Goal: Information Seeking & Learning: Learn about a topic

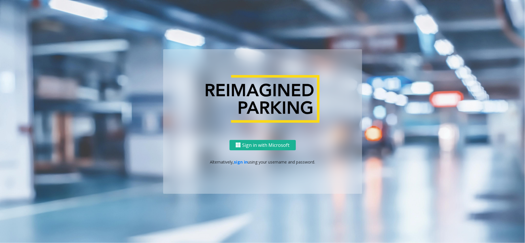
drag, startPoint x: 241, startPoint y: 156, endPoint x: 243, endPoint y: 159, distance: 3.0
click at [242, 156] on div "Sign in with Microsoft Alternatively, sign in using your username and password." at bounding box center [262, 167] width 199 height 54
click at [243, 159] on link "sign in" at bounding box center [241, 161] width 14 height 5
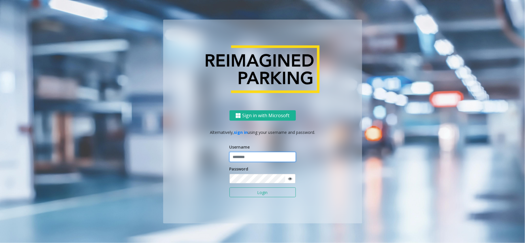
click at [246, 155] on input "text" at bounding box center [262, 157] width 66 height 10
click at [246, 156] on input "text" at bounding box center [262, 157] width 66 height 10
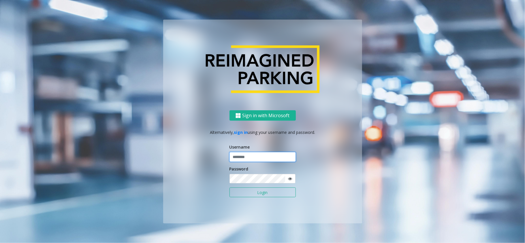
click at [246, 156] on input "text" at bounding box center [262, 157] width 66 height 10
type input "**********"
click at [229, 188] on button "Login" at bounding box center [262, 193] width 66 height 10
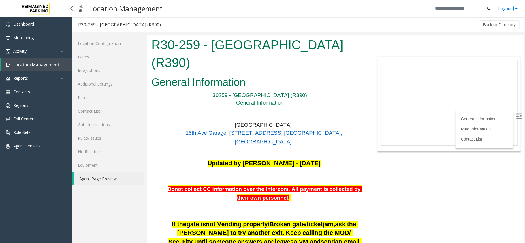
click at [24, 66] on span "Location Management" at bounding box center [36, 64] width 46 height 5
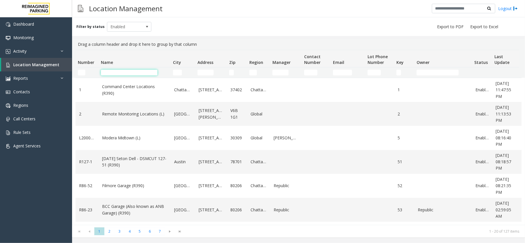
click at [123, 72] on input "Name Filter" at bounding box center [129, 73] width 57 height 6
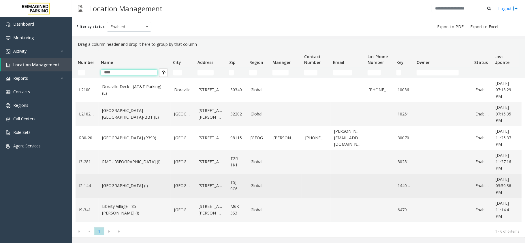
scroll to position [3, 0]
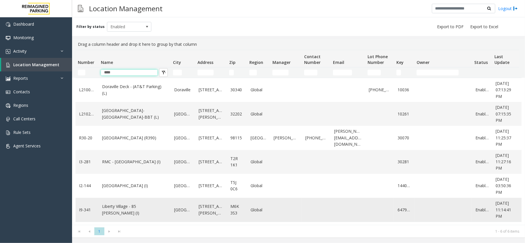
type input "****"
click at [124, 208] on link "Liberty Village - 85 [PERSON_NAME] (I)" at bounding box center [134, 210] width 65 height 13
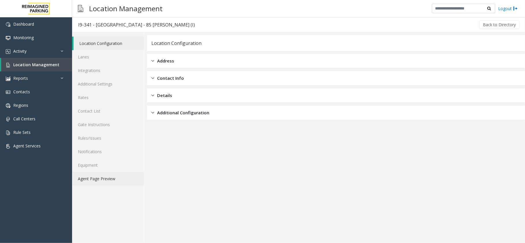
click at [109, 177] on link "Agent Page Preview" at bounding box center [108, 179] width 72 height 14
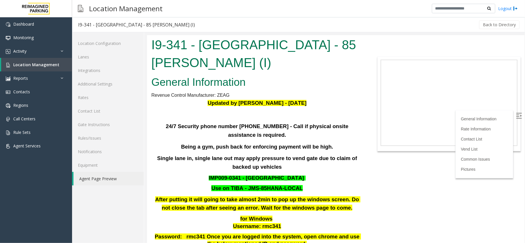
scroll to position [423, 0]
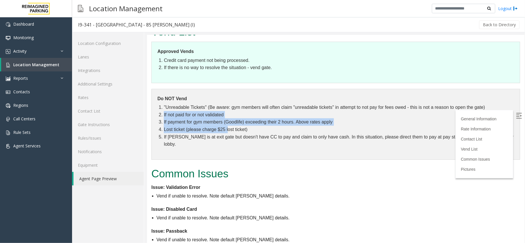
drag, startPoint x: 163, startPoint y: 114, endPoint x: 230, endPoint y: 134, distance: 70.5
click at [230, 134] on ol ""Unreadable Tickets" (Be aware: gym members will often claim "unreadable ticket…" at bounding box center [338, 125] width 350 height 44
click at [230, 133] on li "Lost ticket (please charge $25 lost ticket)" at bounding box center [338, 129] width 350 height 7
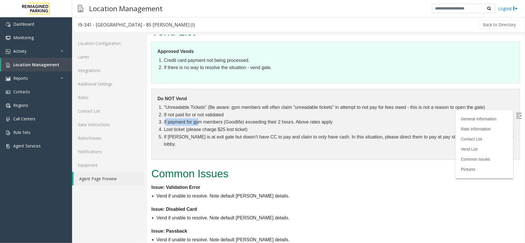
drag, startPoint x: 165, startPoint y: 126, endPoint x: 219, endPoint y: 127, distance: 54.2
click at [214, 124] on li "If payment for gym members (Goodlife) exceeding their 2 hours. Above rates apply" at bounding box center [338, 121] width 350 height 7
click at [178, 132] on li "Lost ticket (please charge $25 lost ticket)" at bounding box center [338, 129] width 350 height 7
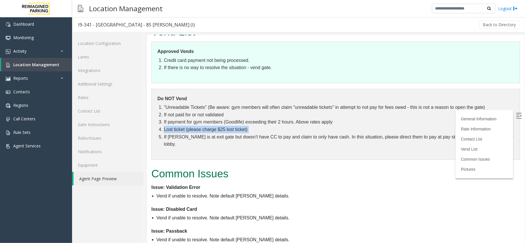
click at [178, 132] on li "Lost ticket (please charge $25 lost ticket)" at bounding box center [338, 129] width 350 height 7
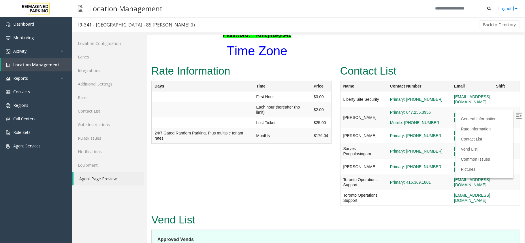
scroll to position [192, 0]
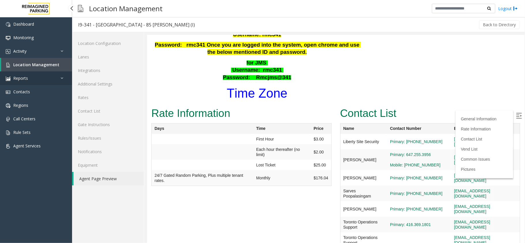
click at [42, 78] on link "Reports" at bounding box center [36, 78] width 72 height 14
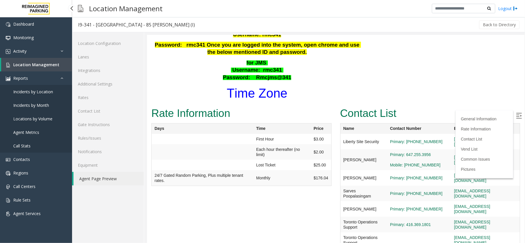
click at [29, 133] on span "Agent Metrics" at bounding box center [26, 132] width 26 height 5
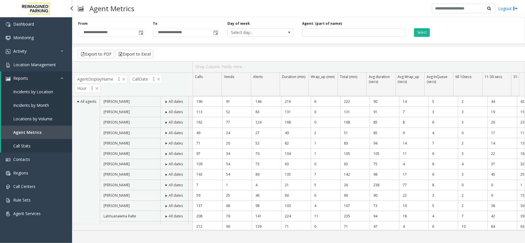
click at [33, 77] on link "Reports" at bounding box center [36, 78] width 71 height 14
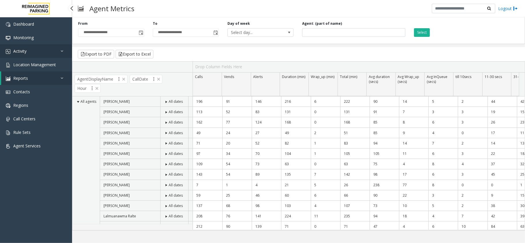
click at [44, 53] on link "Activity" at bounding box center [36, 51] width 72 height 14
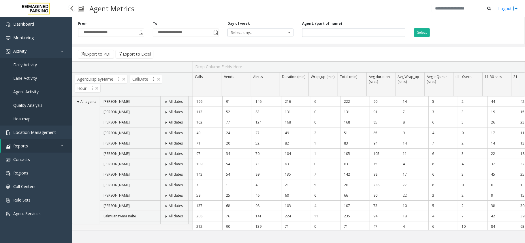
click at [30, 85] on link "Agent Activity" at bounding box center [36, 92] width 72 height 14
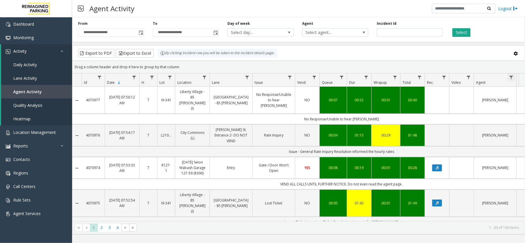
click at [509, 80] on span "Data table" at bounding box center [511, 77] width 5 height 5
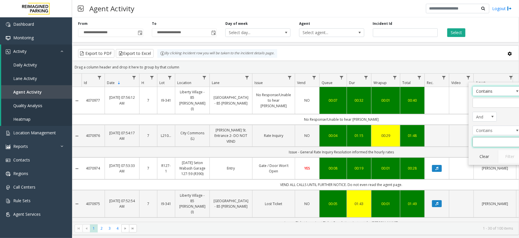
click at [487, 139] on input "Agent Filter" at bounding box center [497, 142] width 49 height 10
type input "*****"
click at [509, 156] on button "Filter" at bounding box center [510, 156] width 24 height 13
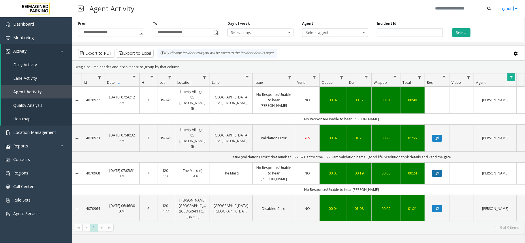
click at [438, 172] on icon "Data table" at bounding box center [437, 173] width 3 height 3
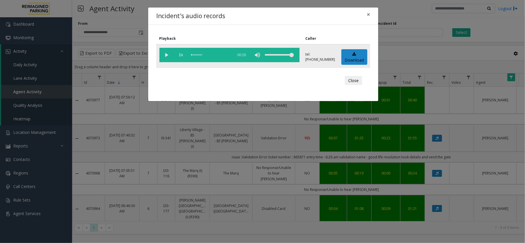
click at [165, 55] on vg-play-pause at bounding box center [166, 55] width 14 height 14
click at [191, 53] on vg-controls "1x 00:20" at bounding box center [229, 55] width 140 height 14
click at [370, 15] on button "×" at bounding box center [369, 14] width 12 height 14
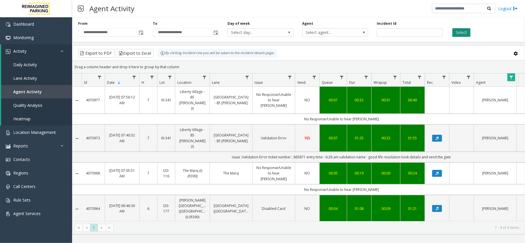
click at [462, 29] on button "Select" at bounding box center [461, 32] width 18 height 9
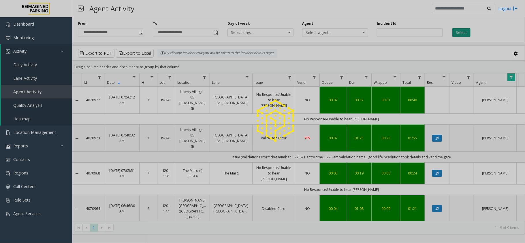
click at [462, 29] on div at bounding box center [262, 121] width 525 height 243
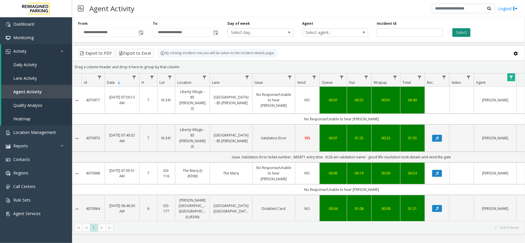
click at [462, 29] on button "Select" at bounding box center [461, 32] width 18 height 9
click at [465, 38] on div "**********" at bounding box center [298, 28] width 453 height 27
click at [465, 35] on button "Select" at bounding box center [461, 32] width 18 height 9
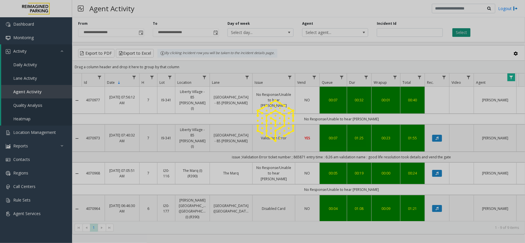
click at [465, 35] on div at bounding box center [262, 121] width 525 height 243
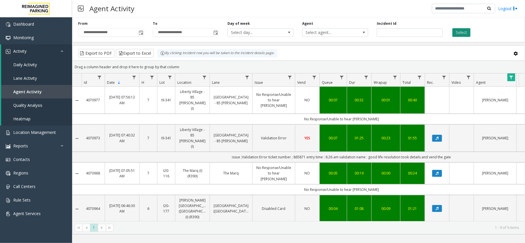
click at [464, 33] on button "Select" at bounding box center [461, 32] width 18 height 9
click at [466, 30] on button "Select" at bounding box center [461, 32] width 18 height 9
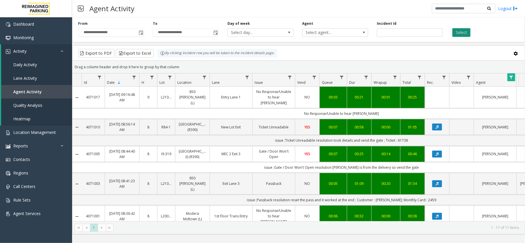
click at [455, 34] on button "Select" at bounding box center [461, 32] width 18 height 9
click at [289, 78] on span "Data table" at bounding box center [289, 77] width 5 height 5
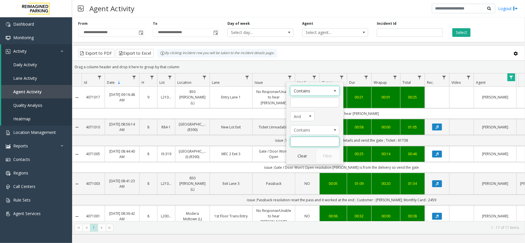
click at [308, 144] on input "Issue Filter" at bounding box center [314, 142] width 49 height 10
type input "**********"
click at [329, 155] on button "Filter" at bounding box center [328, 156] width 24 height 13
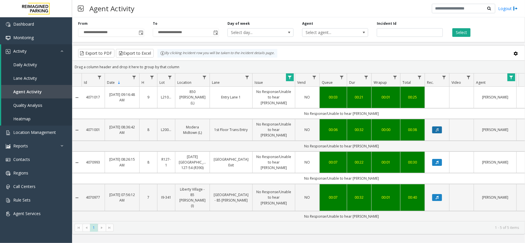
click at [436, 128] on icon "Data table" at bounding box center [437, 129] width 3 height 3
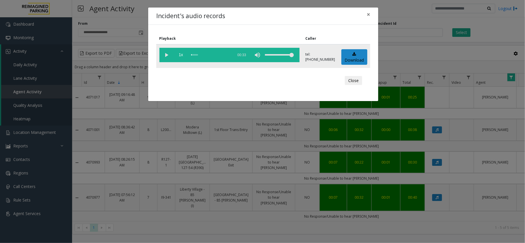
click at [168, 53] on vg-play-pause at bounding box center [166, 55] width 14 height 14
click at [370, 13] on span "×" at bounding box center [368, 14] width 3 height 8
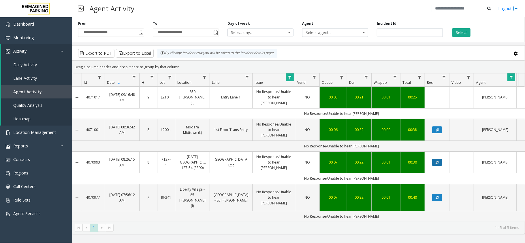
click at [441, 159] on button "Data table" at bounding box center [437, 162] width 10 height 7
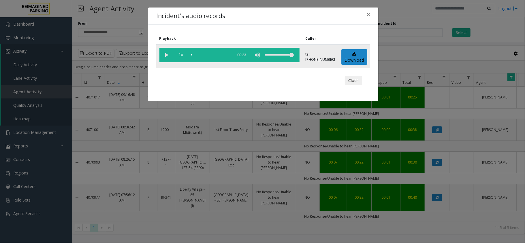
click at [165, 52] on vg-play-pause at bounding box center [166, 55] width 14 height 14
click at [366, 15] on button "×" at bounding box center [369, 14] width 12 height 14
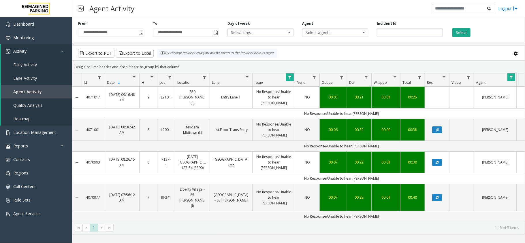
scroll to position [13, 0]
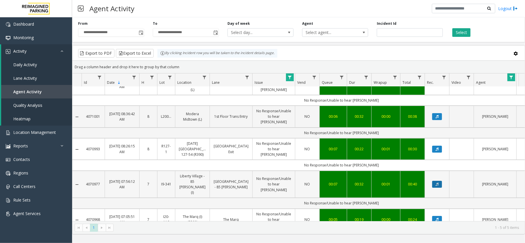
click at [438, 181] on button "Data table" at bounding box center [437, 184] width 10 height 7
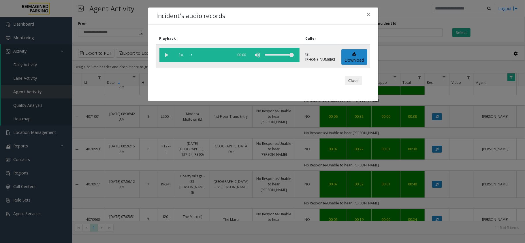
click at [167, 56] on vg-play-pause at bounding box center [166, 55] width 14 height 14
click at [368, 11] on span "×" at bounding box center [368, 14] width 3 height 8
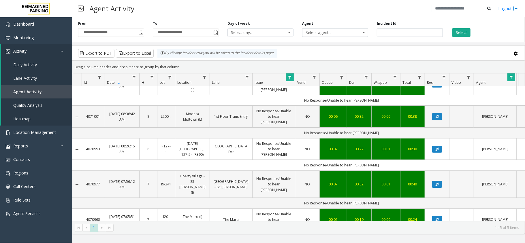
click at [236, 179] on link "[GEOGRAPHIC_DATA] - 85 [PERSON_NAME]" at bounding box center [230, 184] width 35 height 11
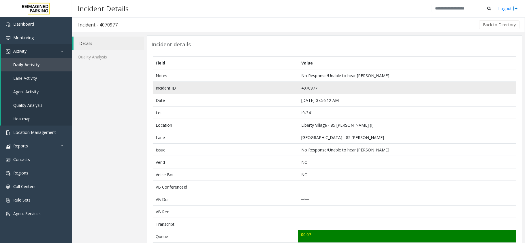
click at [307, 87] on td "4070977" at bounding box center [407, 88] width 218 height 12
copy td "4070977"
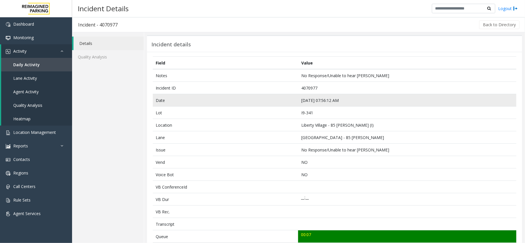
click at [323, 97] on td "Sep 5 07:56:12 AM" at bounding box center [407, 100] width 218 height 12
copy td "Sep 5 07:56:12 AM"
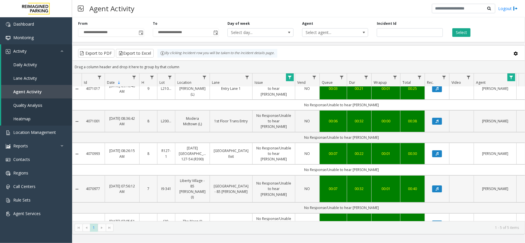
scroll to position [13, 0]
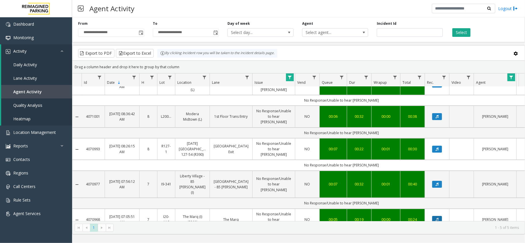
click at [436, 218] on icon "Data table" at bounding box center [437, 219] width 3 height 3
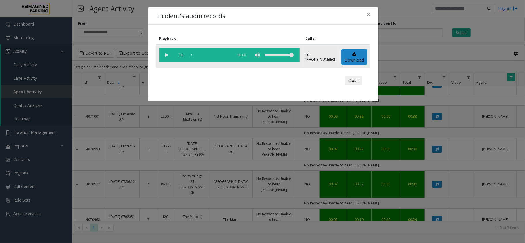
click at [163, 54] on vg-play-pause at bounding box center [166, 55] width 14 height 14
click at [195, 54] on div "scrub bar" at bounding box center [210, 55] width 39 height 14
click at [368, 14] on span "×" at bounding box center [368, 14] width 3 height 8
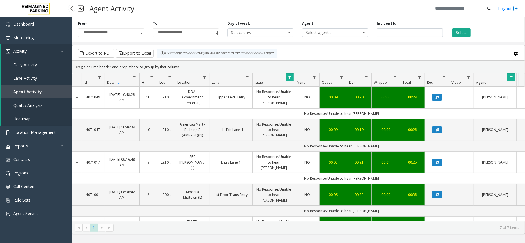
scroll to position [13, 0]
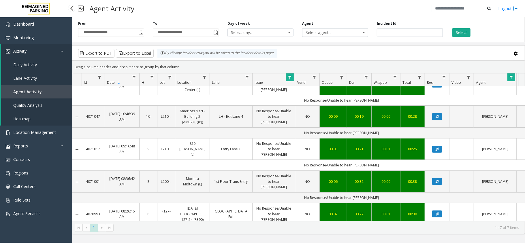
click at [26, 93] on span "Agent Activity" at bounding box center [27, 91] width 29 height 5
click at [28, 90] on span "Agent Activity" at bounding box center [27, 91] width 29 height 5
click at [28, 63] on span "Daily Activity" at bounding box center [25, 64] width 24 height 5
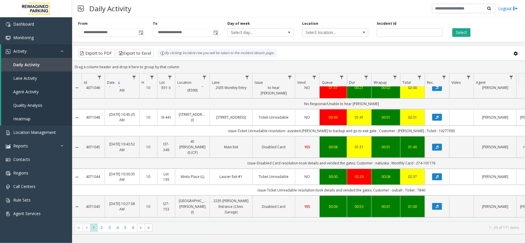
scroll to position [115, 0]
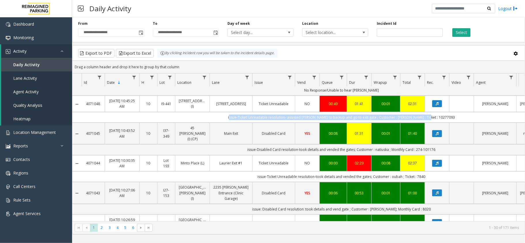
drag, startPoint x: 236, startPoint y: 119, endPoint x: 449, endPoint y: 118, distance: 212.8
click at [449, 118] on td "issue-Ticket Unreadable resolution- assisted parker to backup and go to exit ga…" at bounding box center [342, 117] width 520 height 11
click at [285, 105] on link "Ticket Unreadable" at bounding box center [273, 103] width 35 height 5
